Goal: Book appointment/travel/reservation

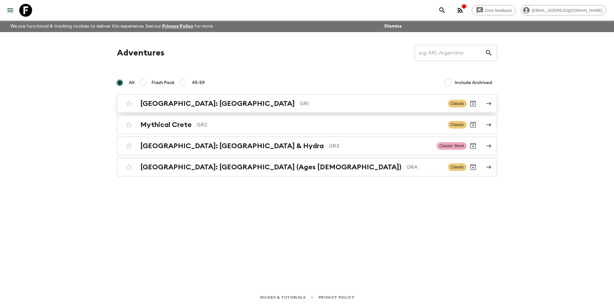
click at [203, 105] on h2 "[GEOGRAPHIC_DATA]: [GEOGRAPHIC_DATA]" at bounding box center [217, 104] width 154 height 8
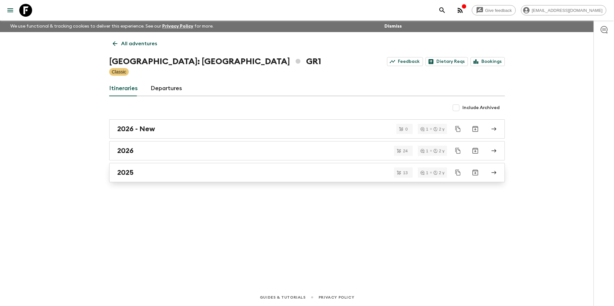
click at [135, 171] on div "2025" at bounding box center [300, 173] width 367 height 8
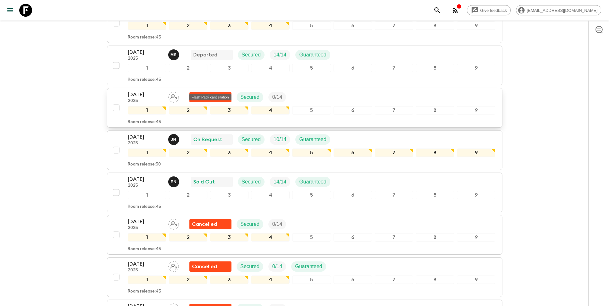
scroll to position [437, 0]
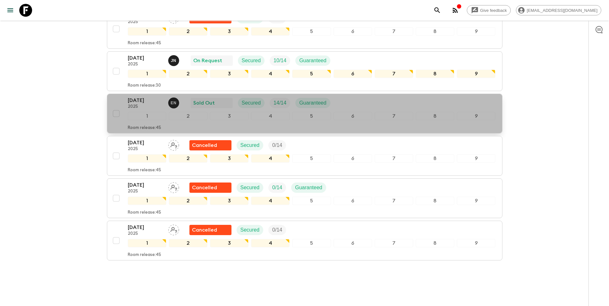
click at [143, 97] on p "[DATE]" at bounding box center [145, 101] width 35 height 8
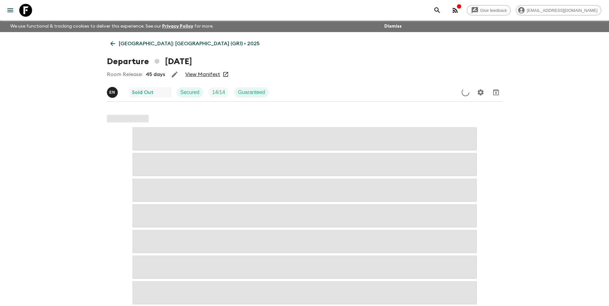
click at [206, 73] on link "View Manifest" at bounding box center [202, 74] width 35 height 6
